Goal: Task Accomplishment & Management: Complete application form

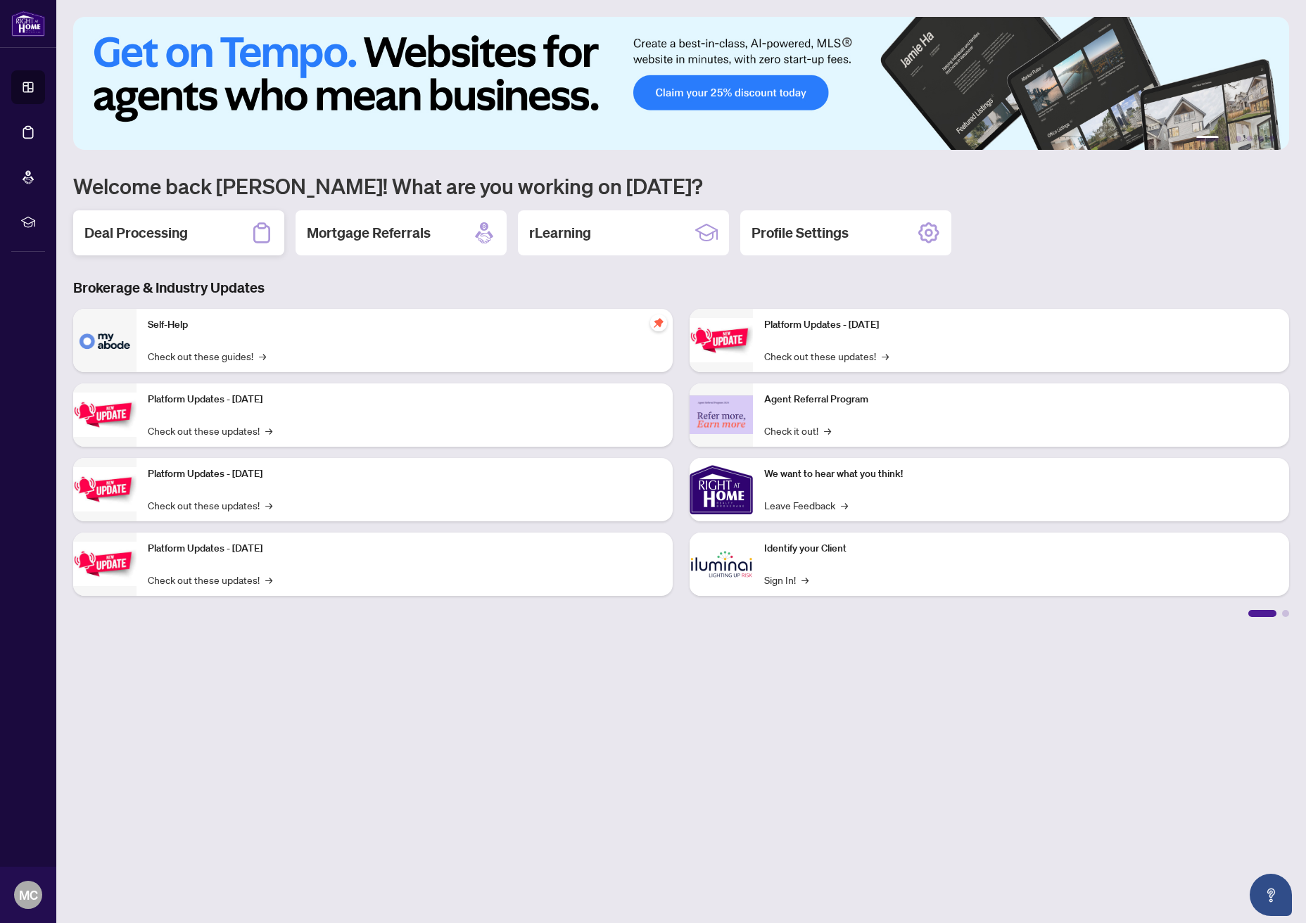
click at [134, 237] on h2 "Deal Processing" at bounding box center [135, 233] width 103 height 20
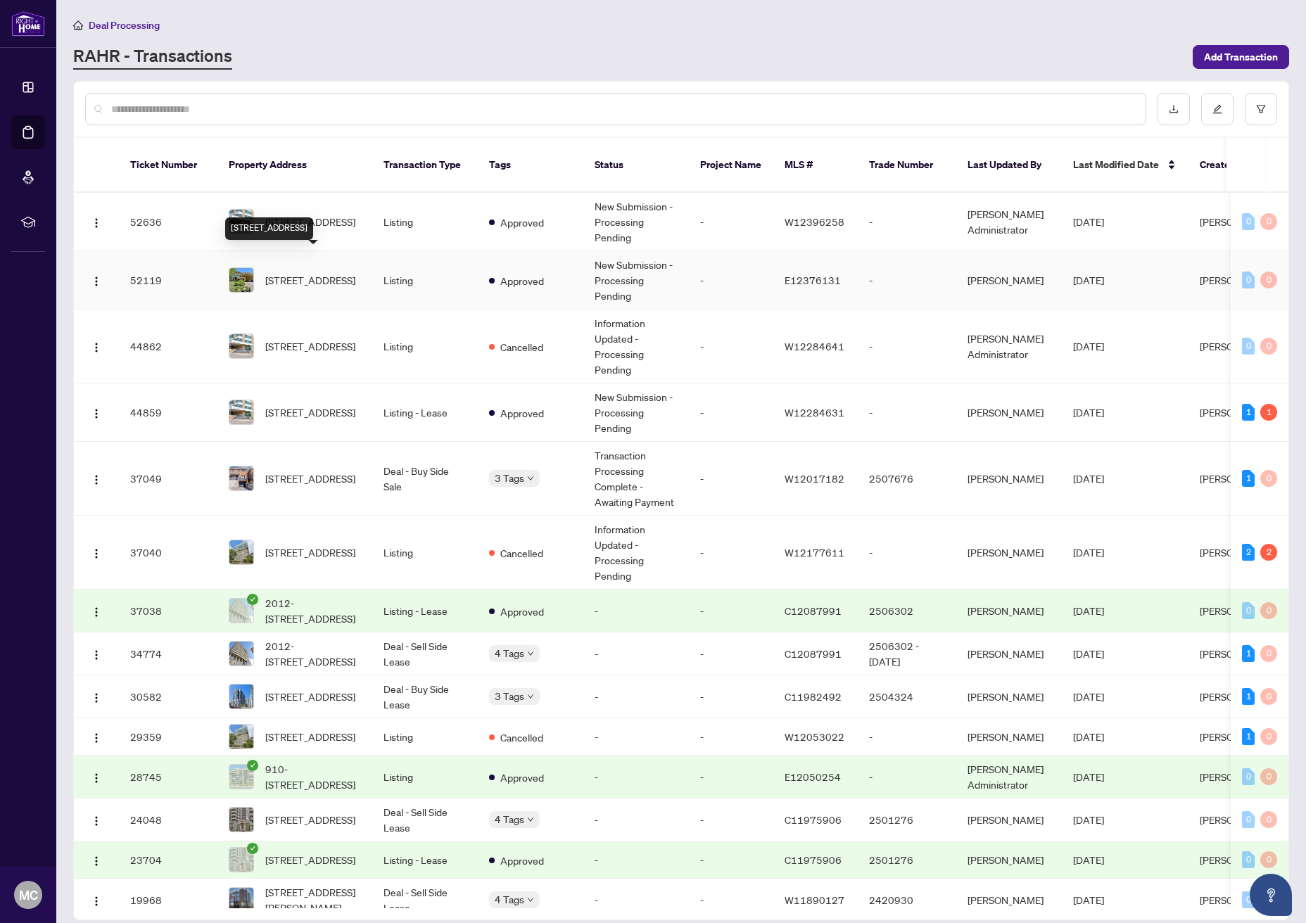
click at [286, 272] on span "[STREET_ADDRESS]" at bounding box center [310, 279] width 90 height 15
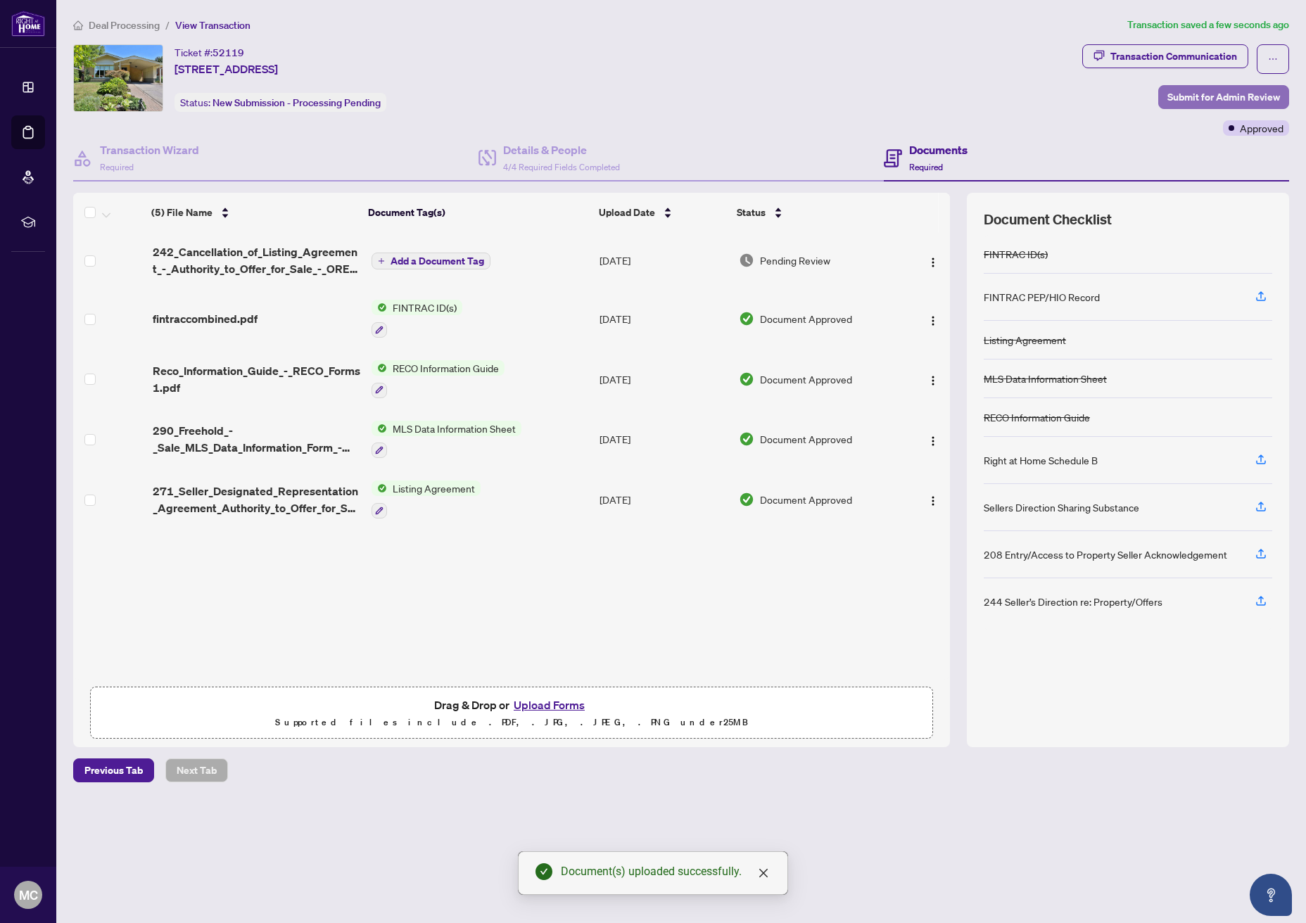
click at [1203, 99] on span "Submit for Admin Review" at bounding box center [1224, 97] width 113 height 23
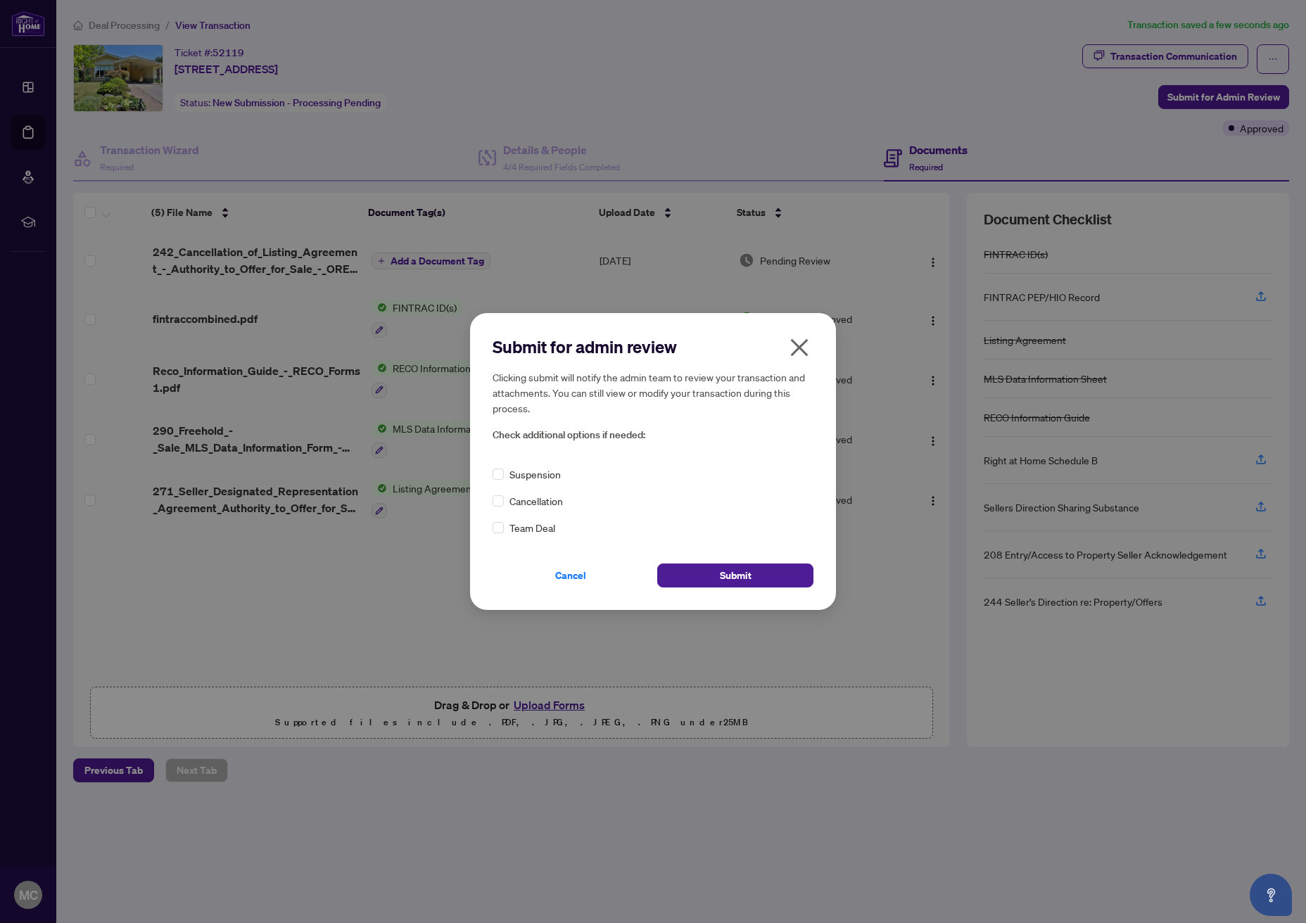
click at [805, 341] on icon "close" at bounding box center [800, 348] width 18 height 18
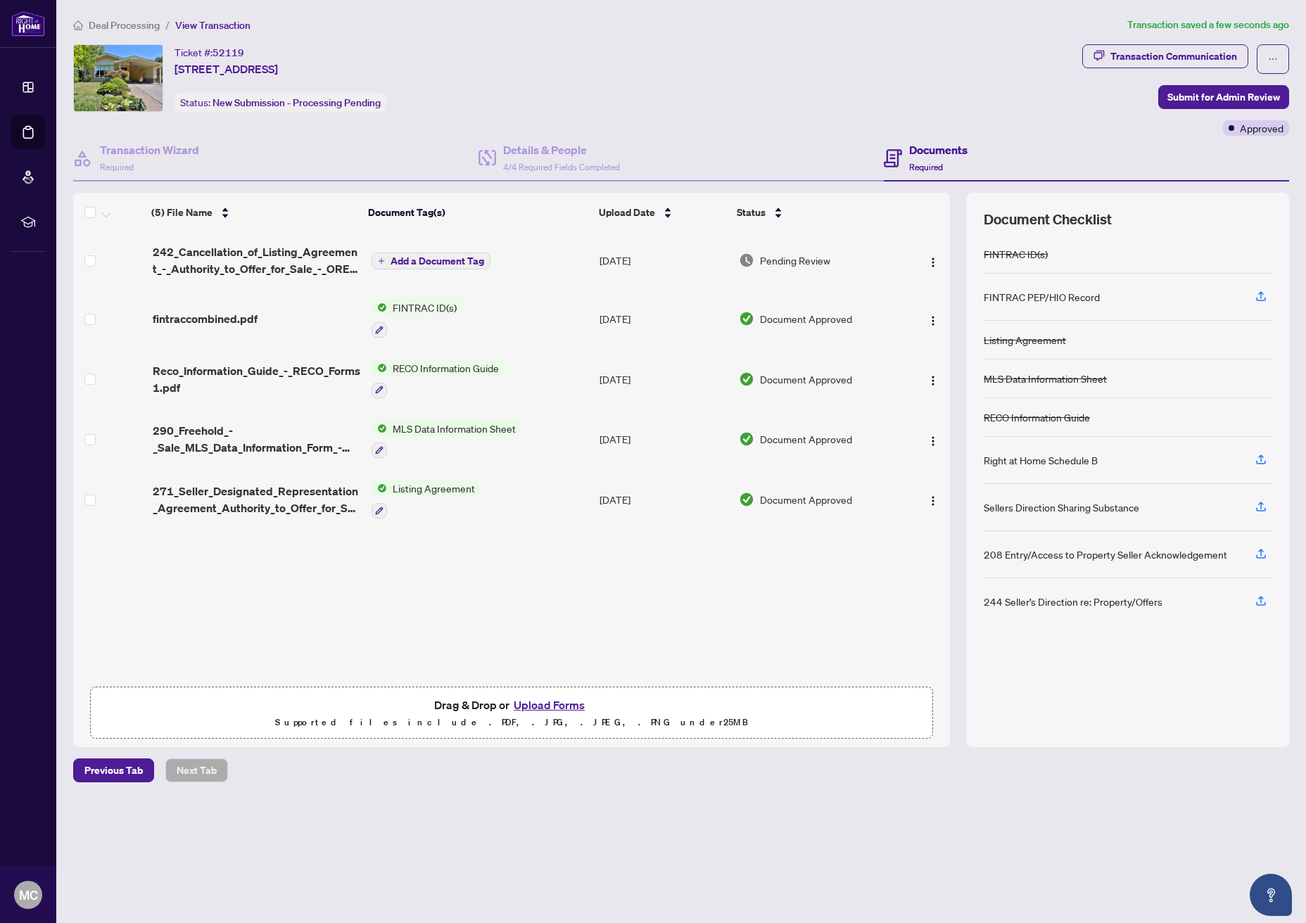
click at [441, 258] on span "Add a Document Tag" at bounding box center [438, 261] width 94 height 10
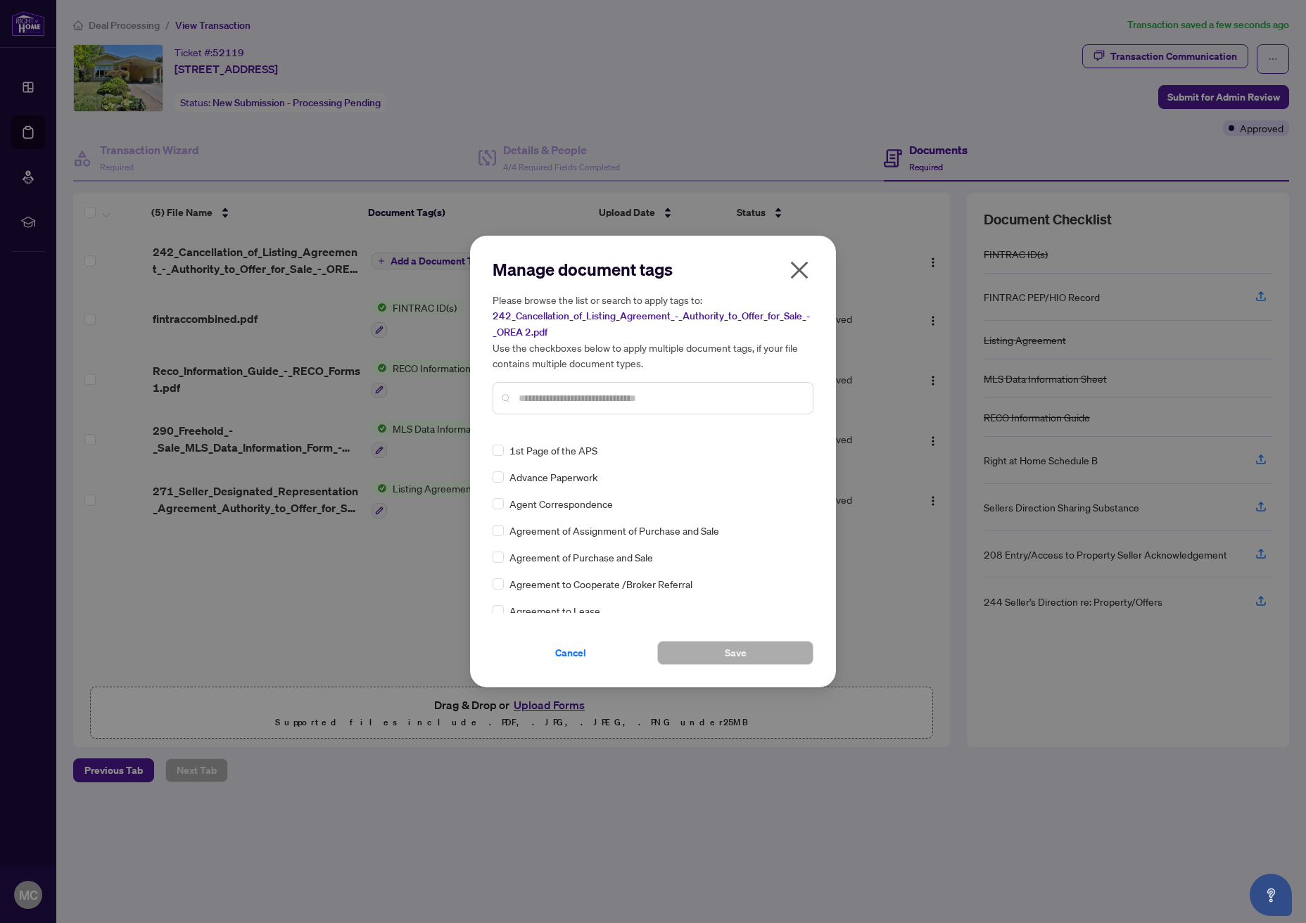
scroll to position [237, 0]
click at [533, 400] on input "text" at bounding box center [660, 398] width 283 height 15
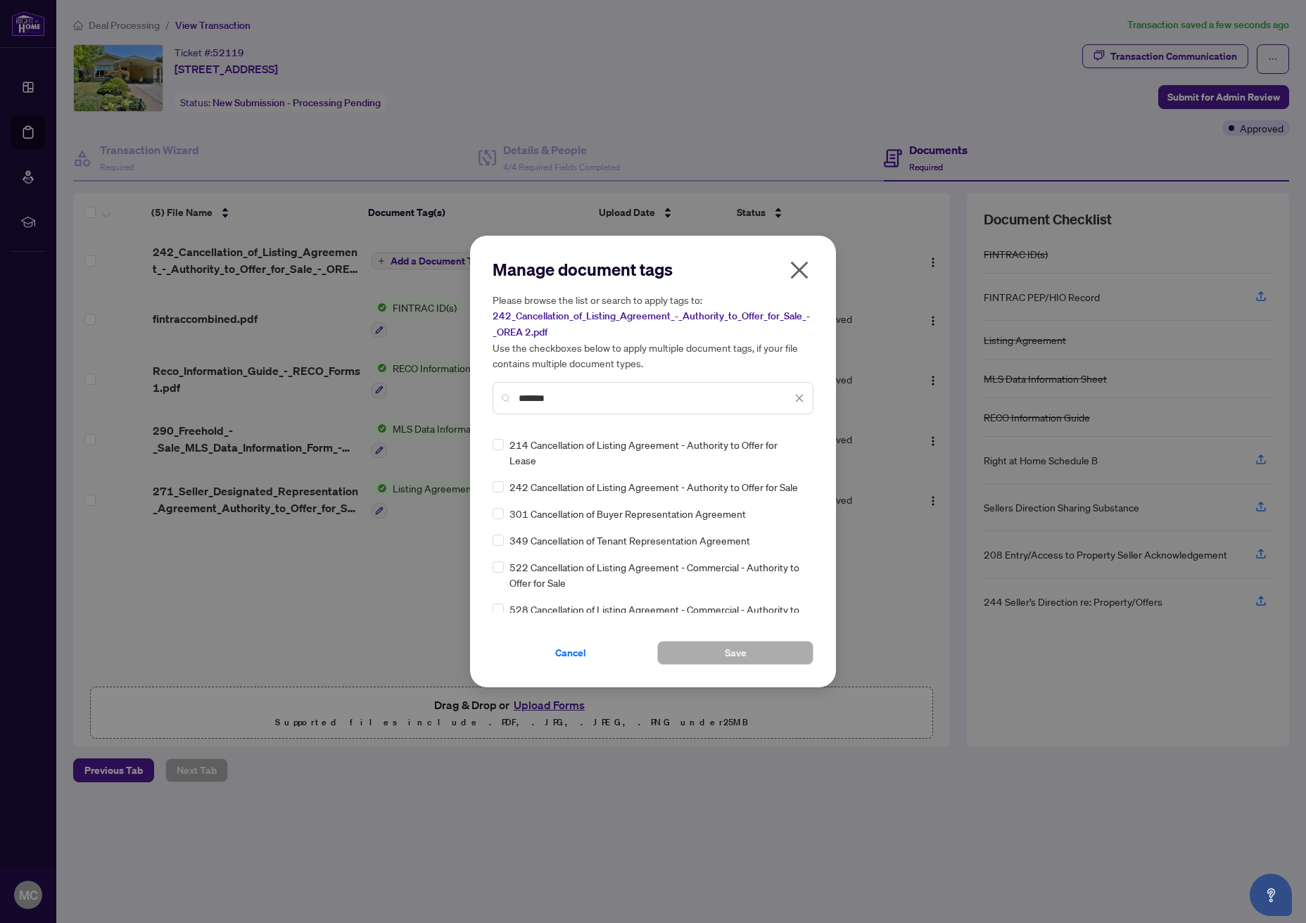
type input "*******"
click at [550, 481] on div "214 Cancellation of Listing Agreement - Authority to Offer for Lease 242 Cancel…" at bounding box center [653, 525] width 321 height 176
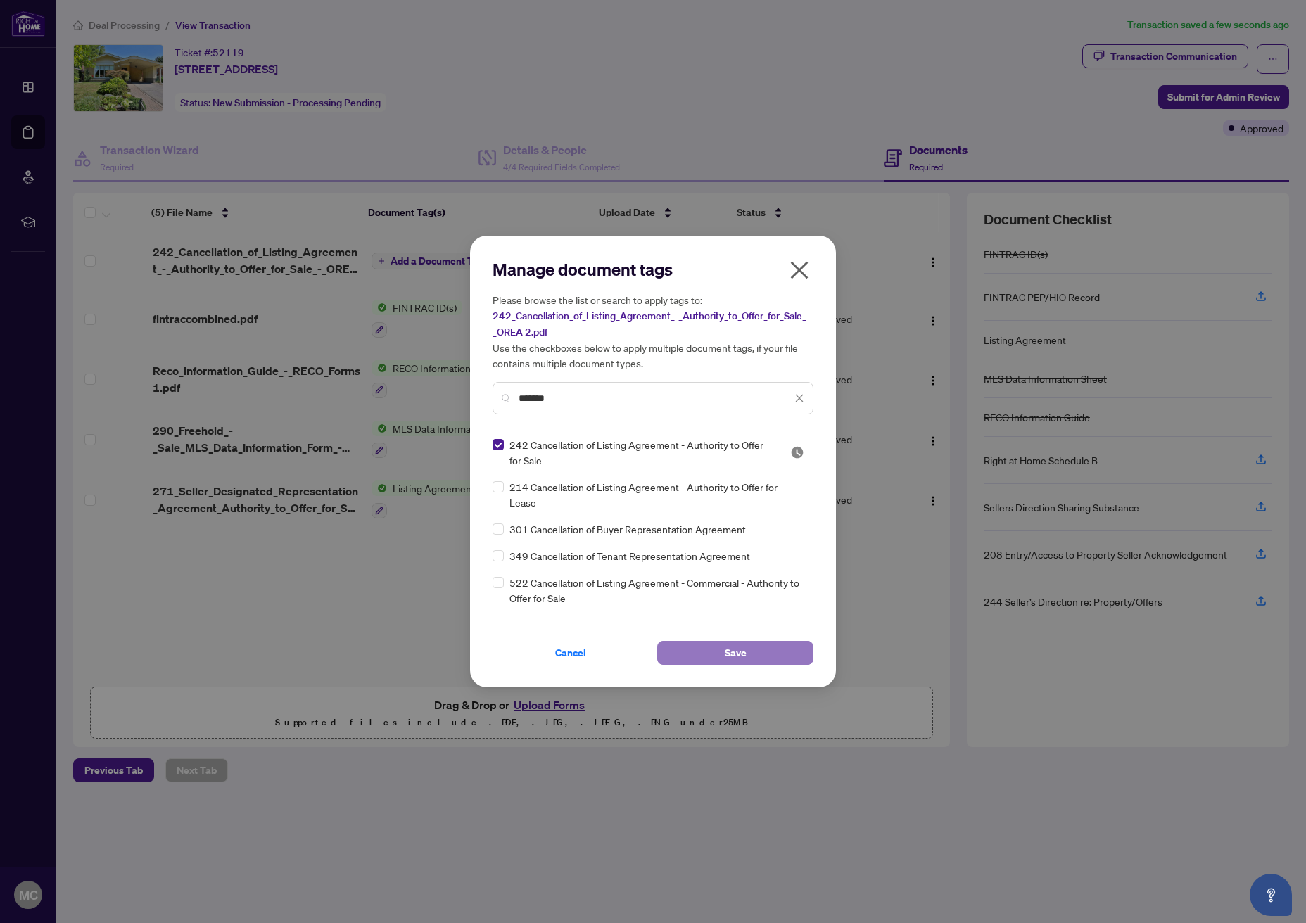
click at [702, 654] on button "Save" at bounding box center [735, 653] width 156 height 24
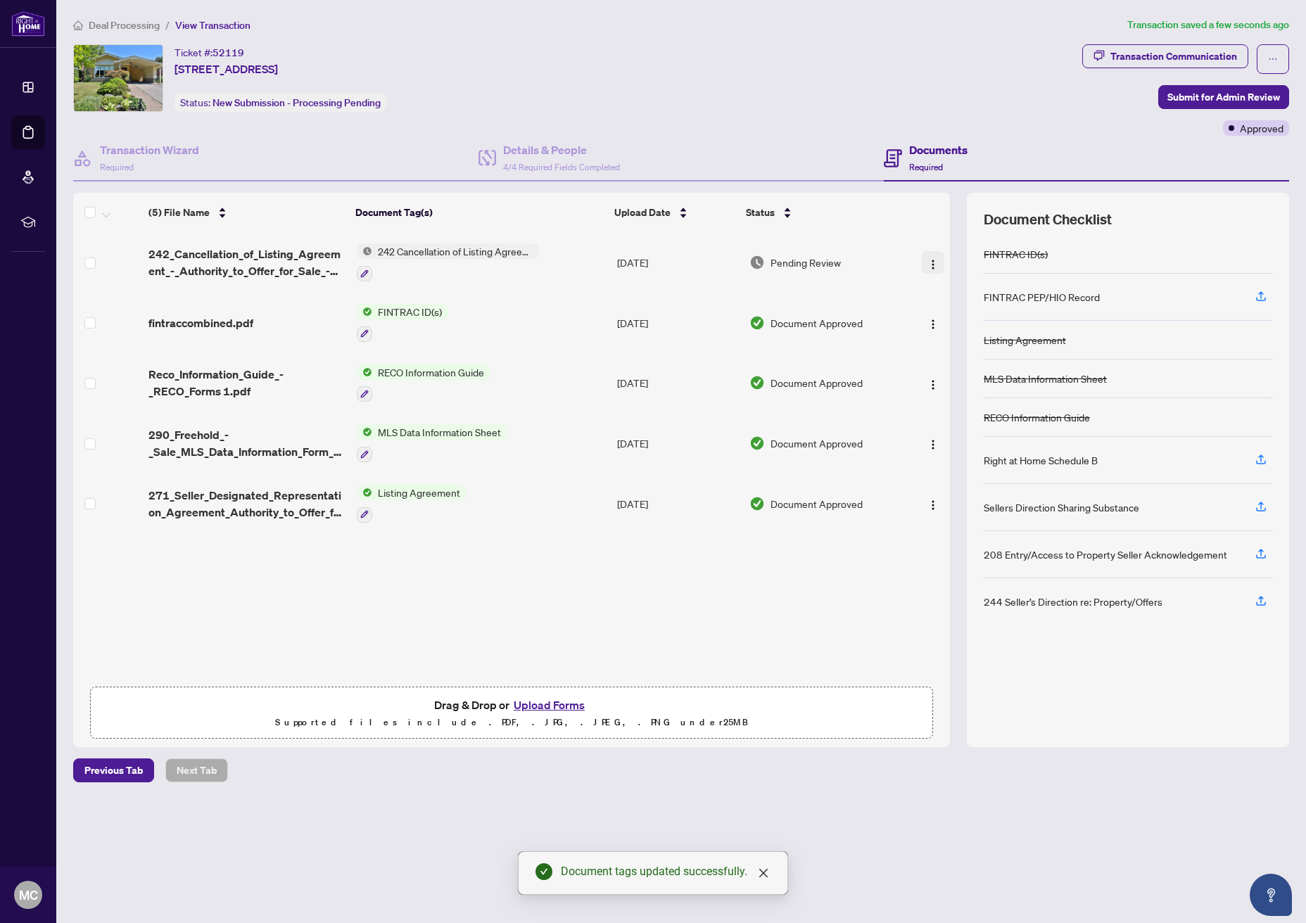
click at [929, 264] on img "button" at bounding box center [933, 264] width 11 height 11
click at [1181, 94] on span "Submit for Admin Review" at bounding box center [1224, 97] width 113 height 23
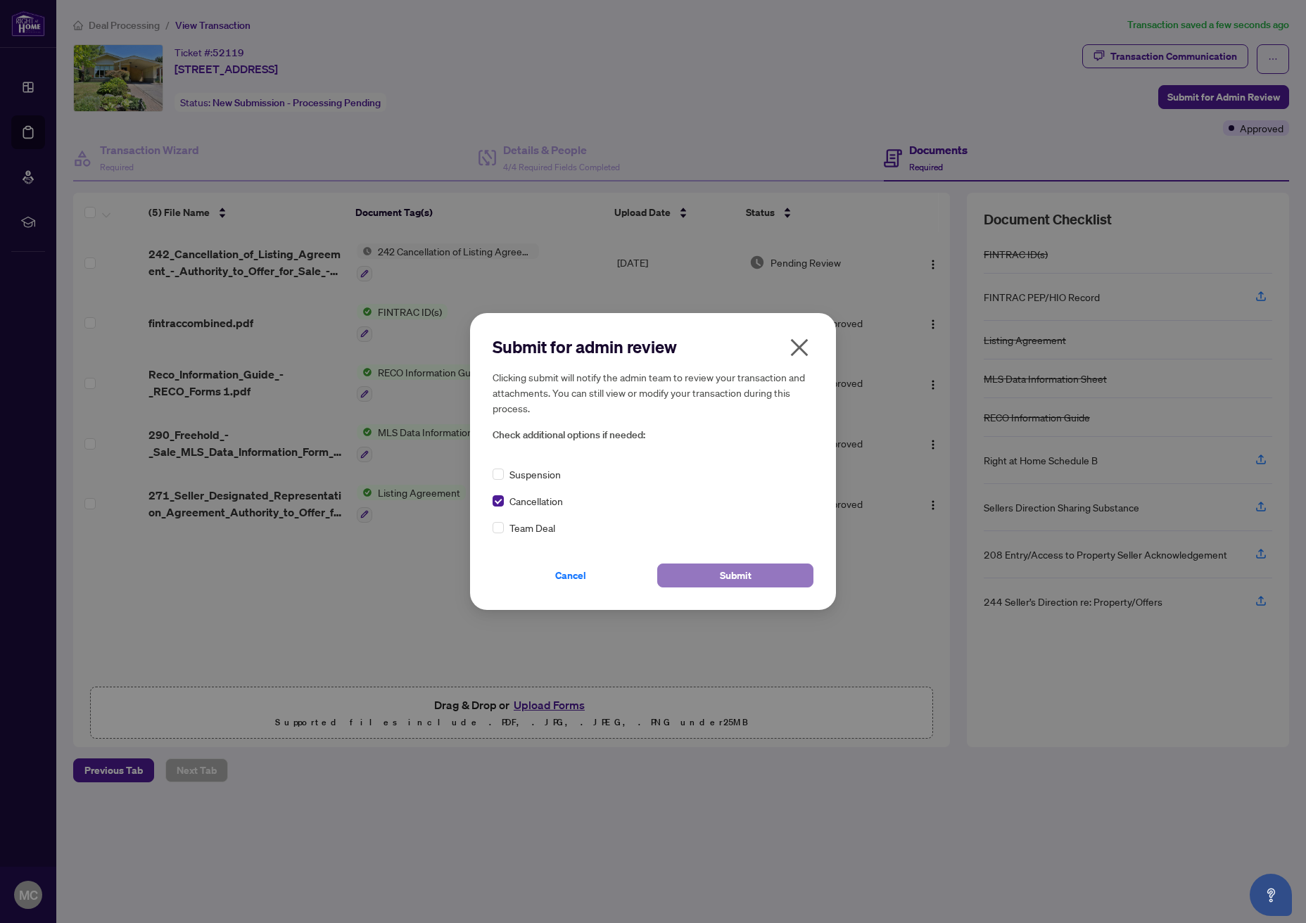
click at [707, 572] on button "Submit" at bounding box center [735, 576] width 156 height 24
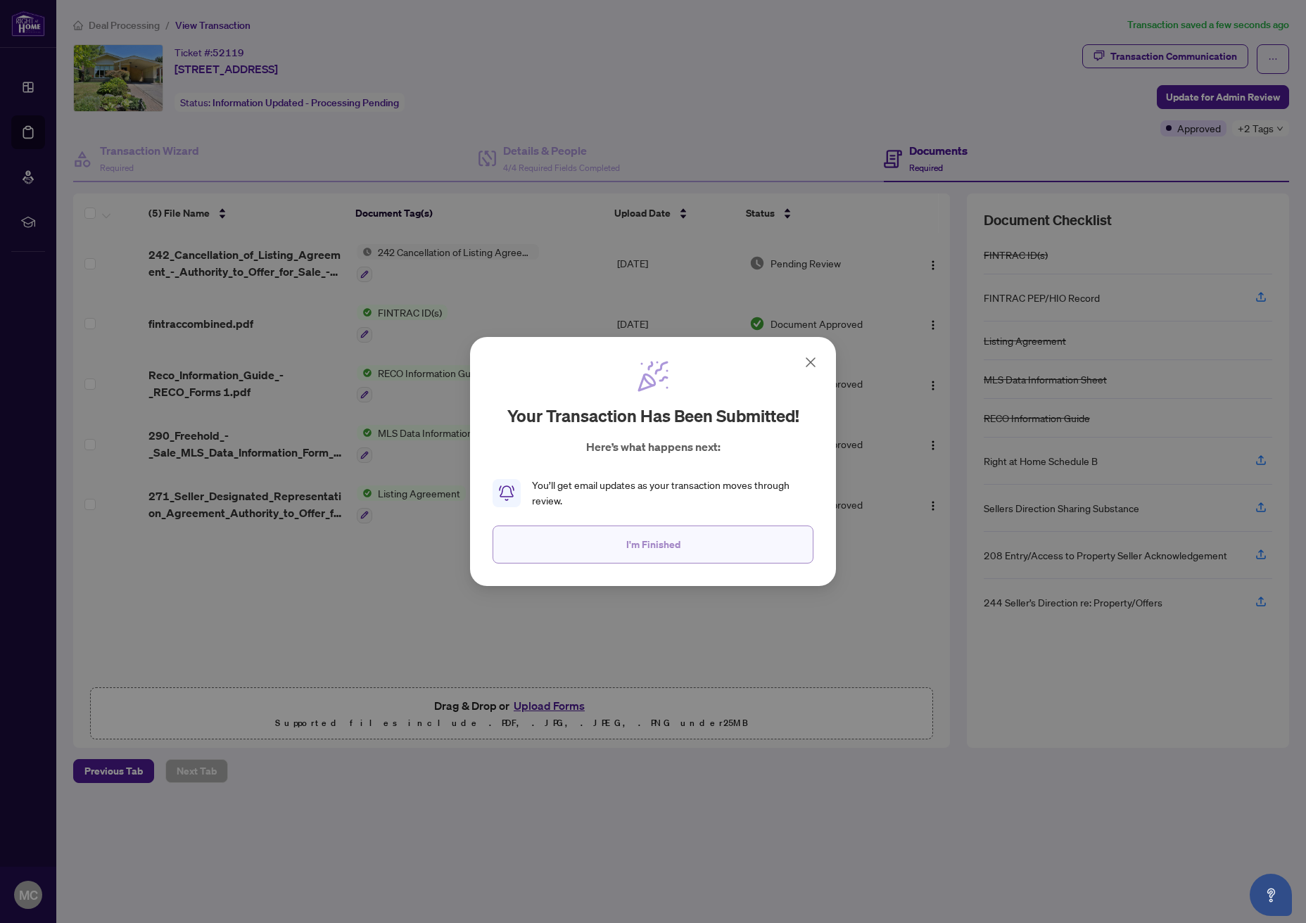
click at [643, 544] on span "I'm Finished" at bounding box center [653, 544] width 54 height 23
